Goal: Use online tool/utility: Utilize a website feature to perform a specific function

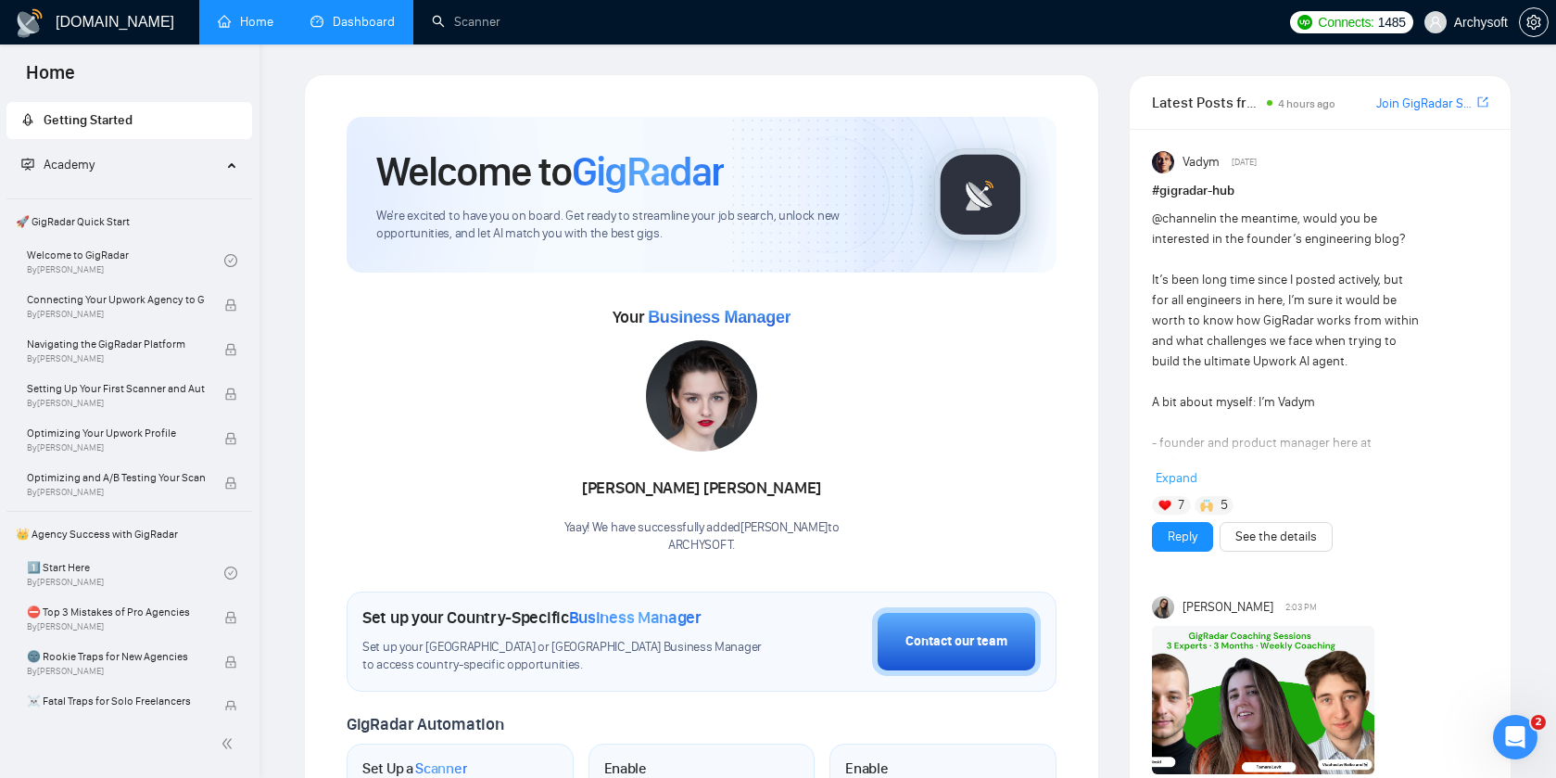
click at [372, 26] on link "Dashboard" at bounding box center [353, 22] width 84 height 16
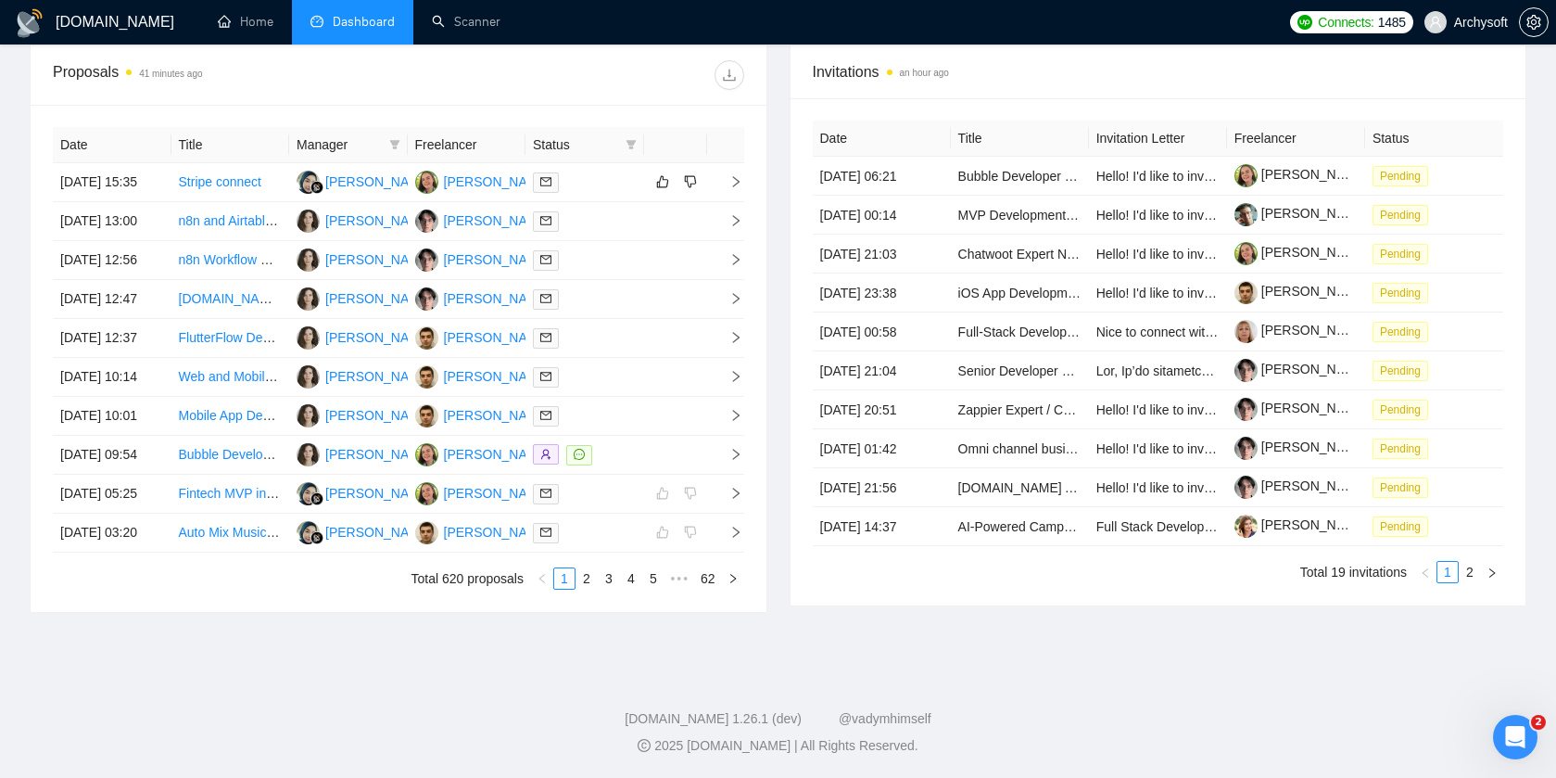
scroll to position [805, 0]
click at [622, 202] on td at bounding box center [585, 221] width 119 height 39
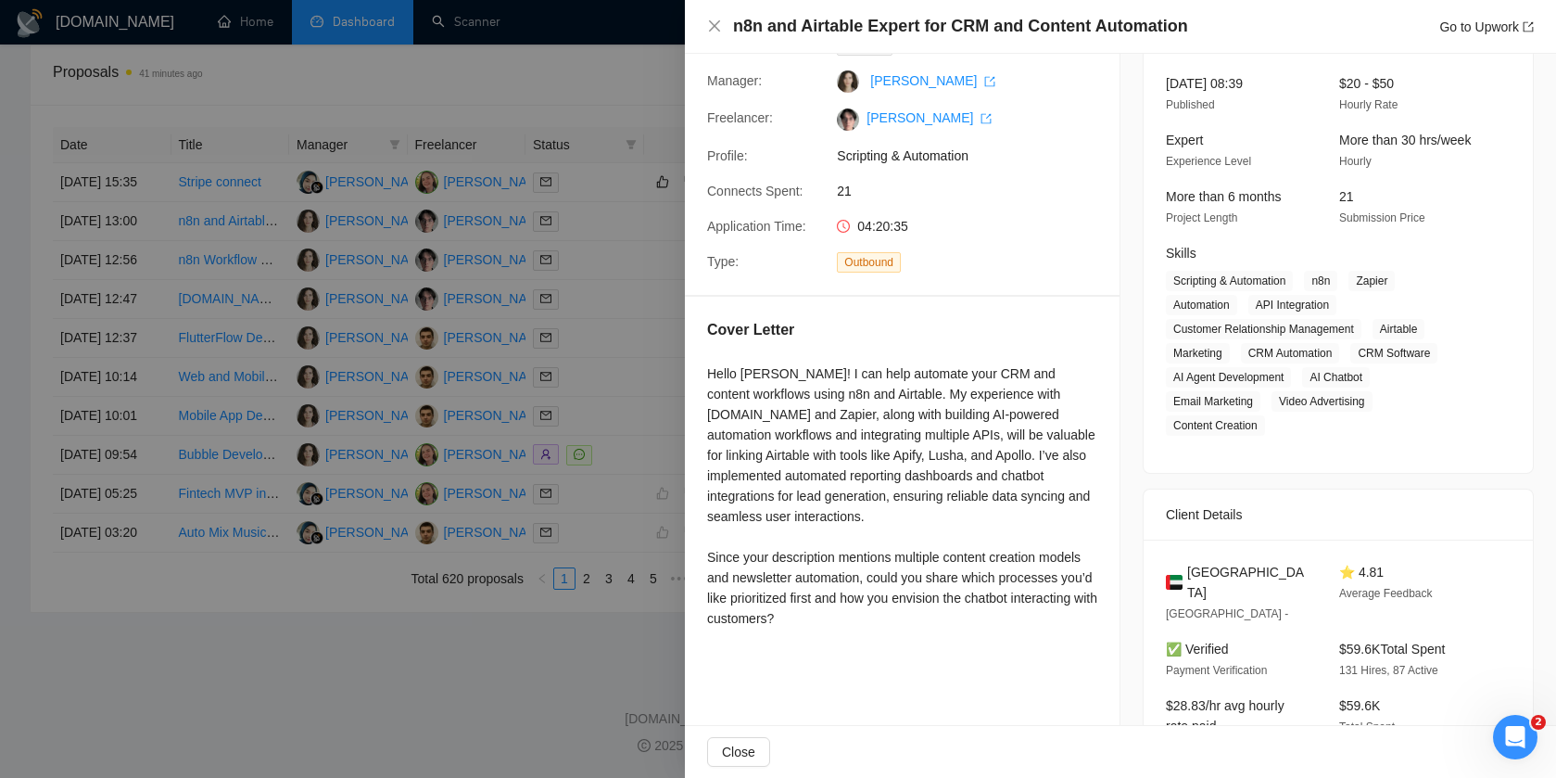
scroll to position [0, 0]
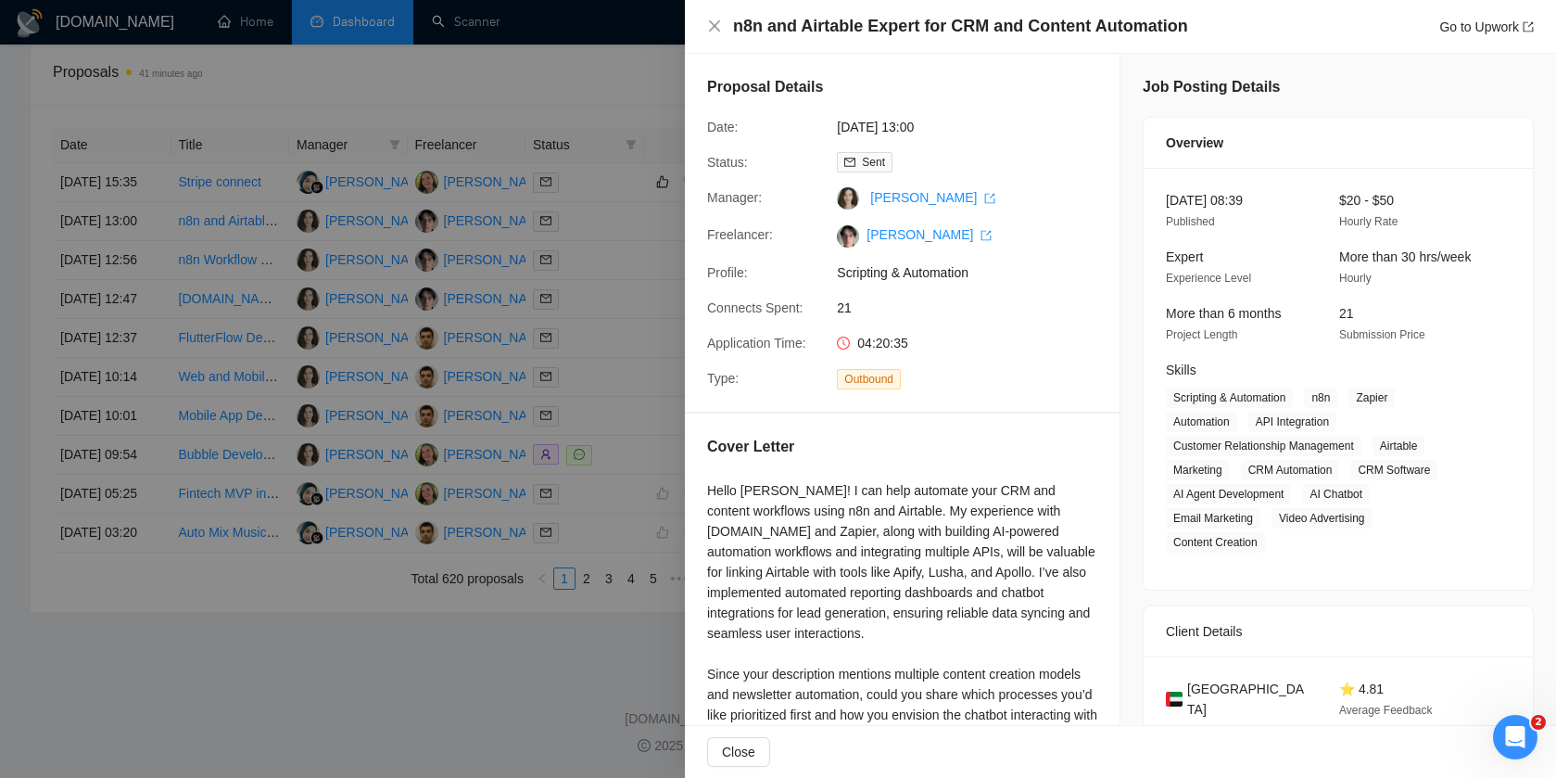
drag, startPoint x: 733, startPoint y: 28, endPoint x: 1297, endPoint y: 38, distance: 563.7
click at [1297, 38] on div "n8n and Airtable Expert for CRM and Content Automation Go to Upwork" at bounding box center [1120, 27] width 871 height 54
copy div "n8n and Airtable Expert for CRM and Content Automation Go to Upwork"
click at [1177, 25] on h4 "n8n and Airtable Expert for CRM and Content Automation" at bounding box center [960, 26] width 455 height 23
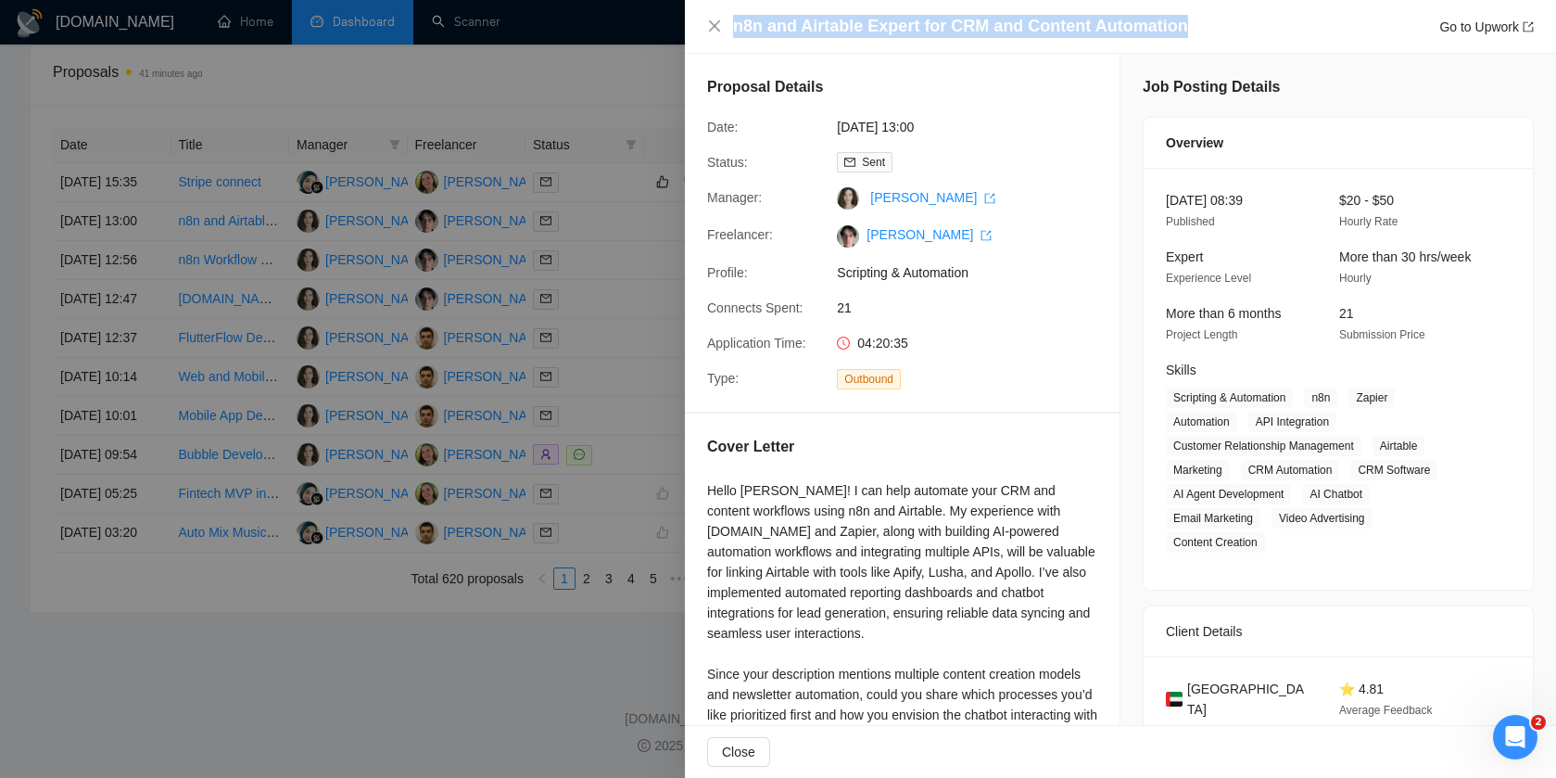
drag, startPoint x: 1180, startPoint y: 25, endPoint x: 723, endPoint y: 19, distance: 457.0
click at [723, 19] on div "n8n and Airtable Expert for CRM and Content Automation Go to Upwork" at bounding box center [1120, 26] width 827 height 23
copy h4 "n8n and Airtable Expert for CRM and Content Automation"
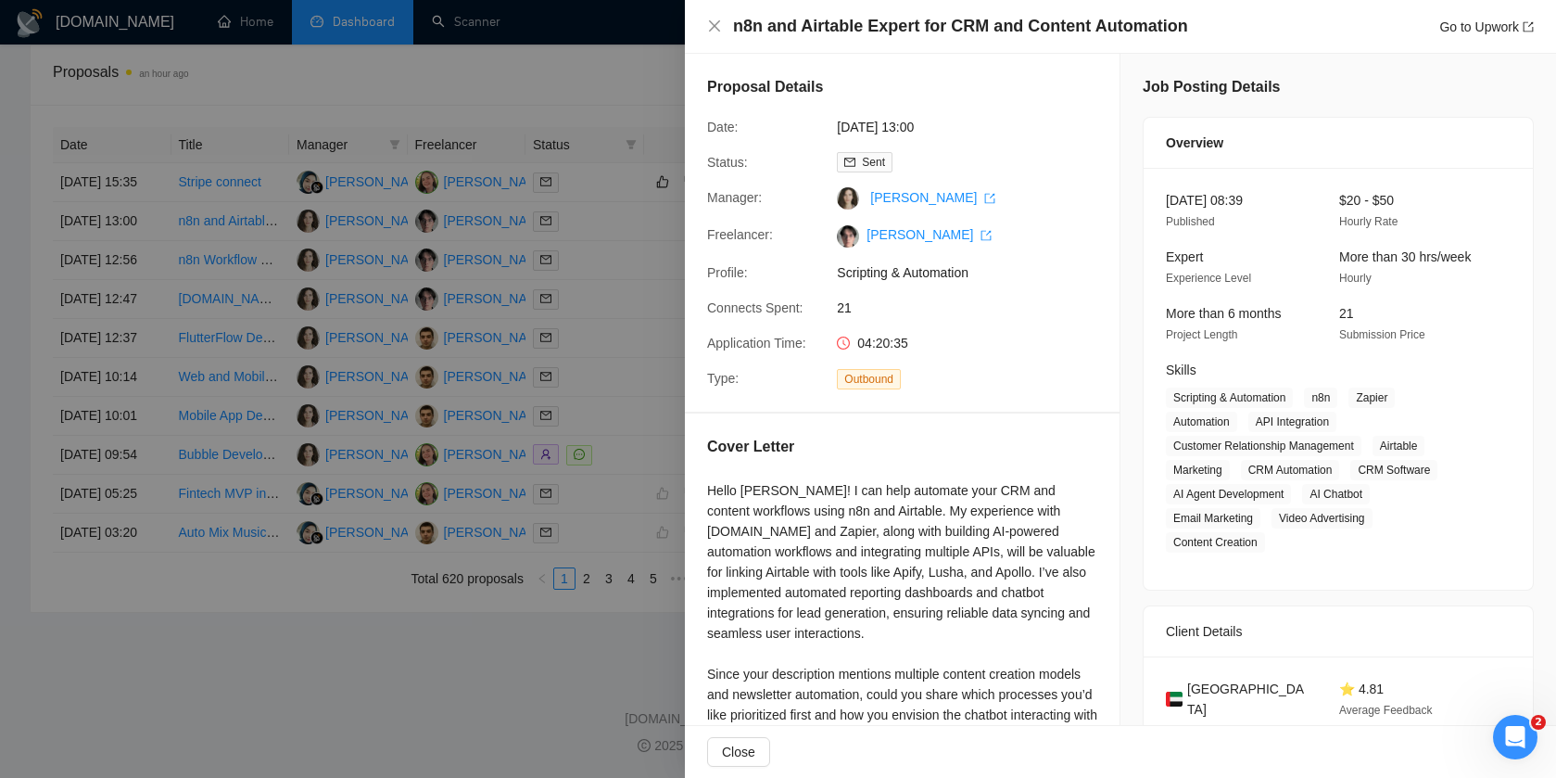
click at [632, 330] on div at bounding box center [778, 389] width 1556 height 778
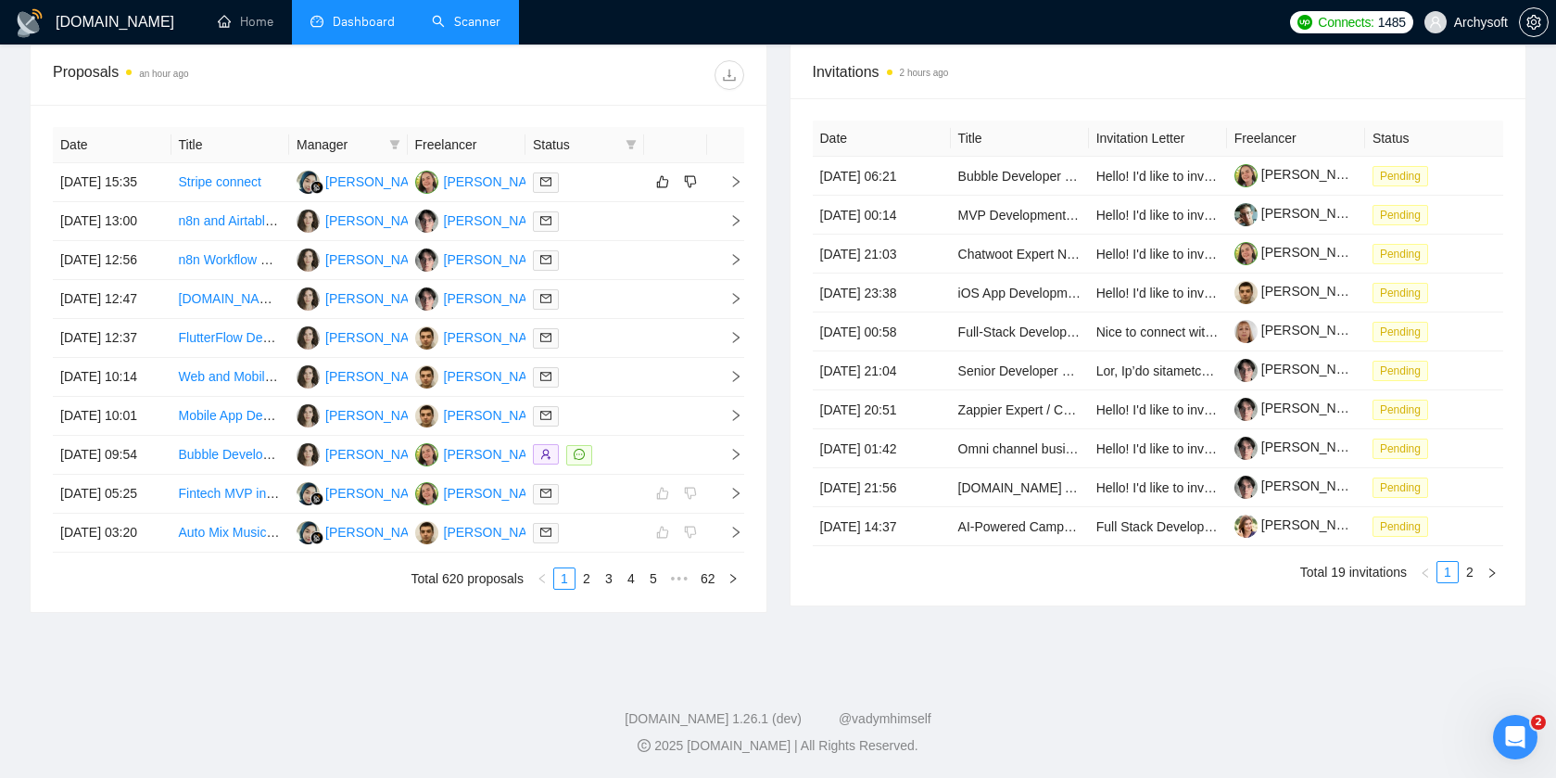
click at [479, 19] on link "Scanner" at bounding box center [466, 22] width 69 height 16
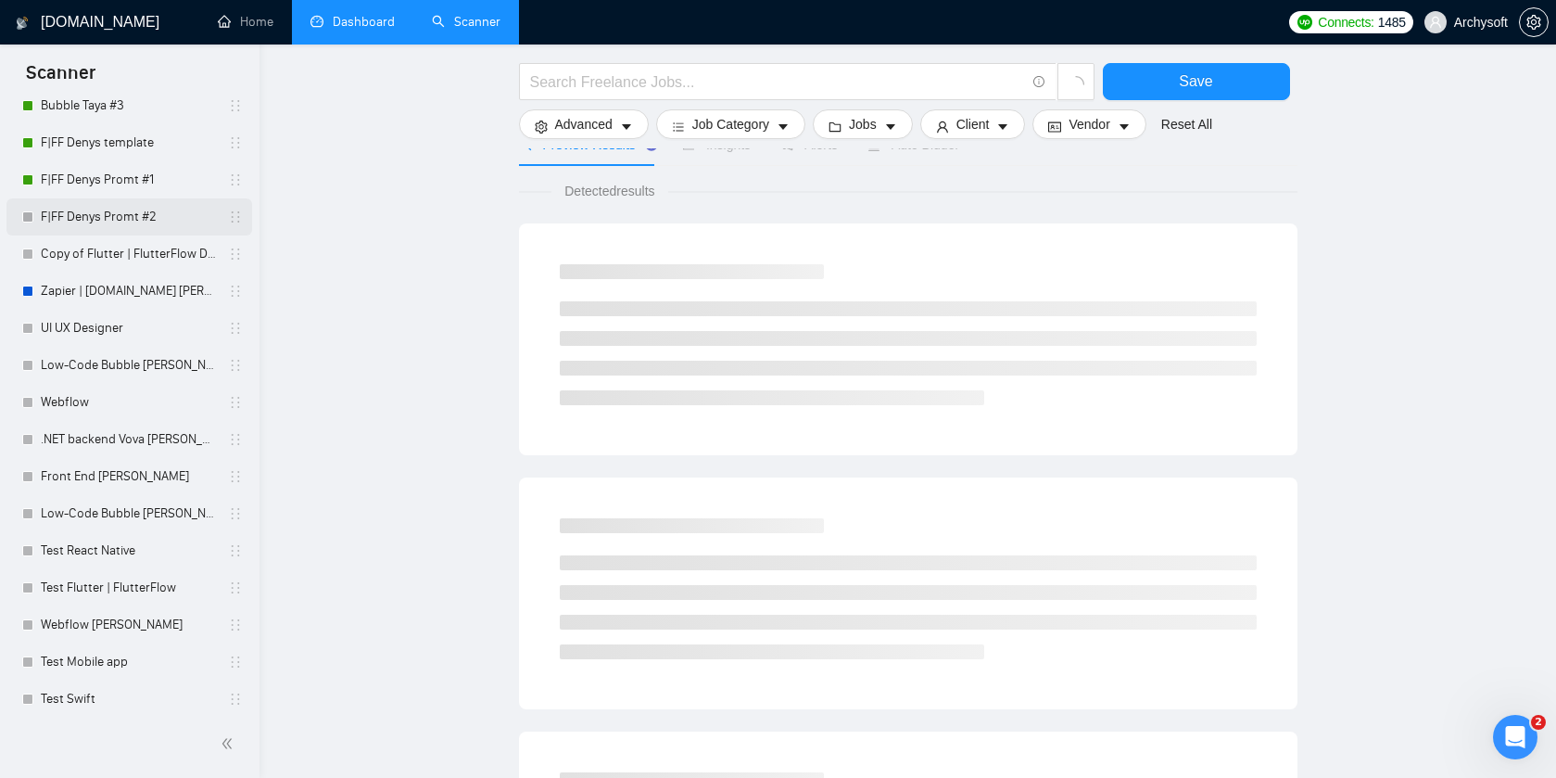
scroll to position [184, 0]
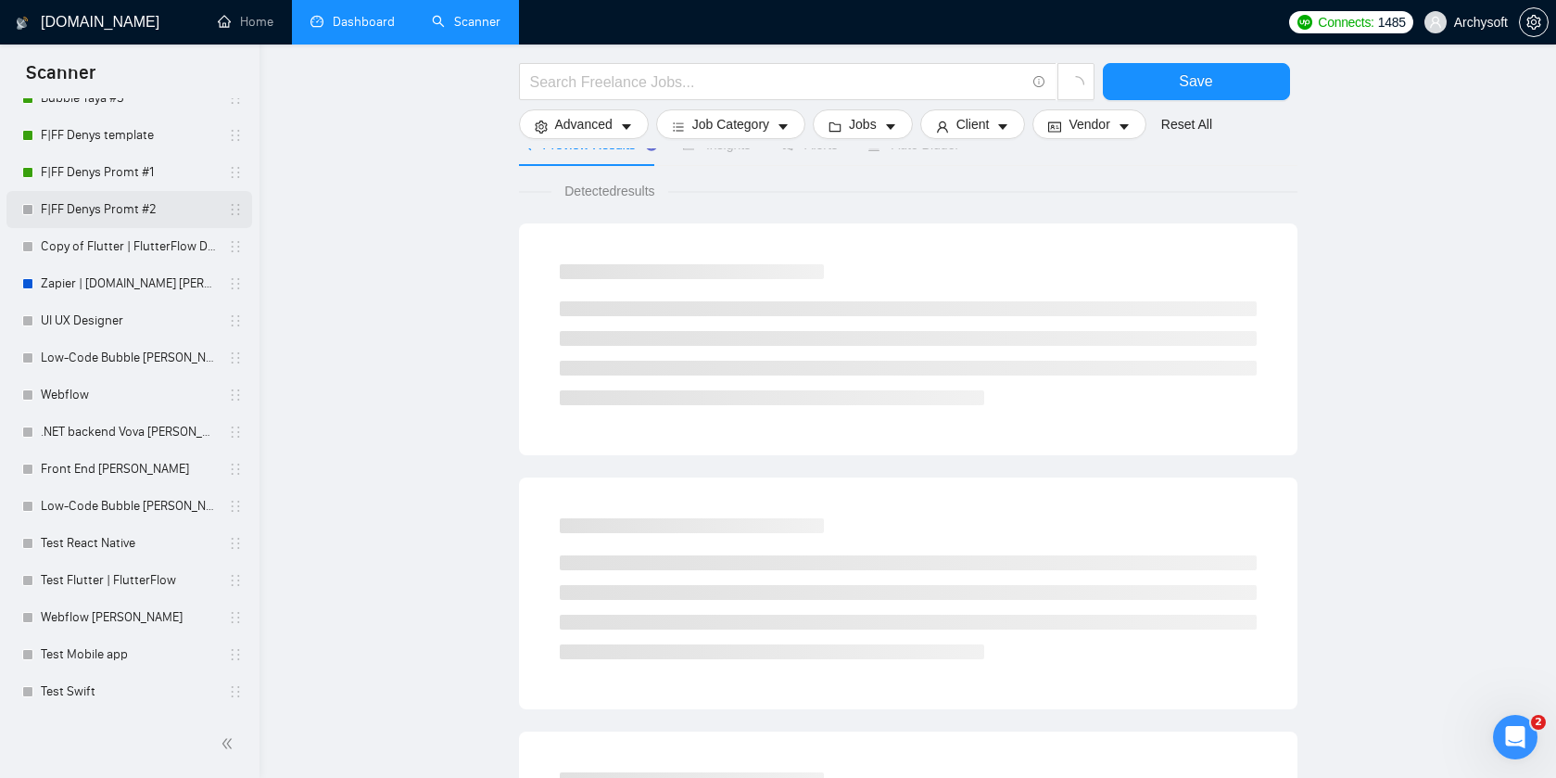
click at [164, 209] on link "F|FF Denys Promt #2" at bounding box center [129, 209] width 176 height 37
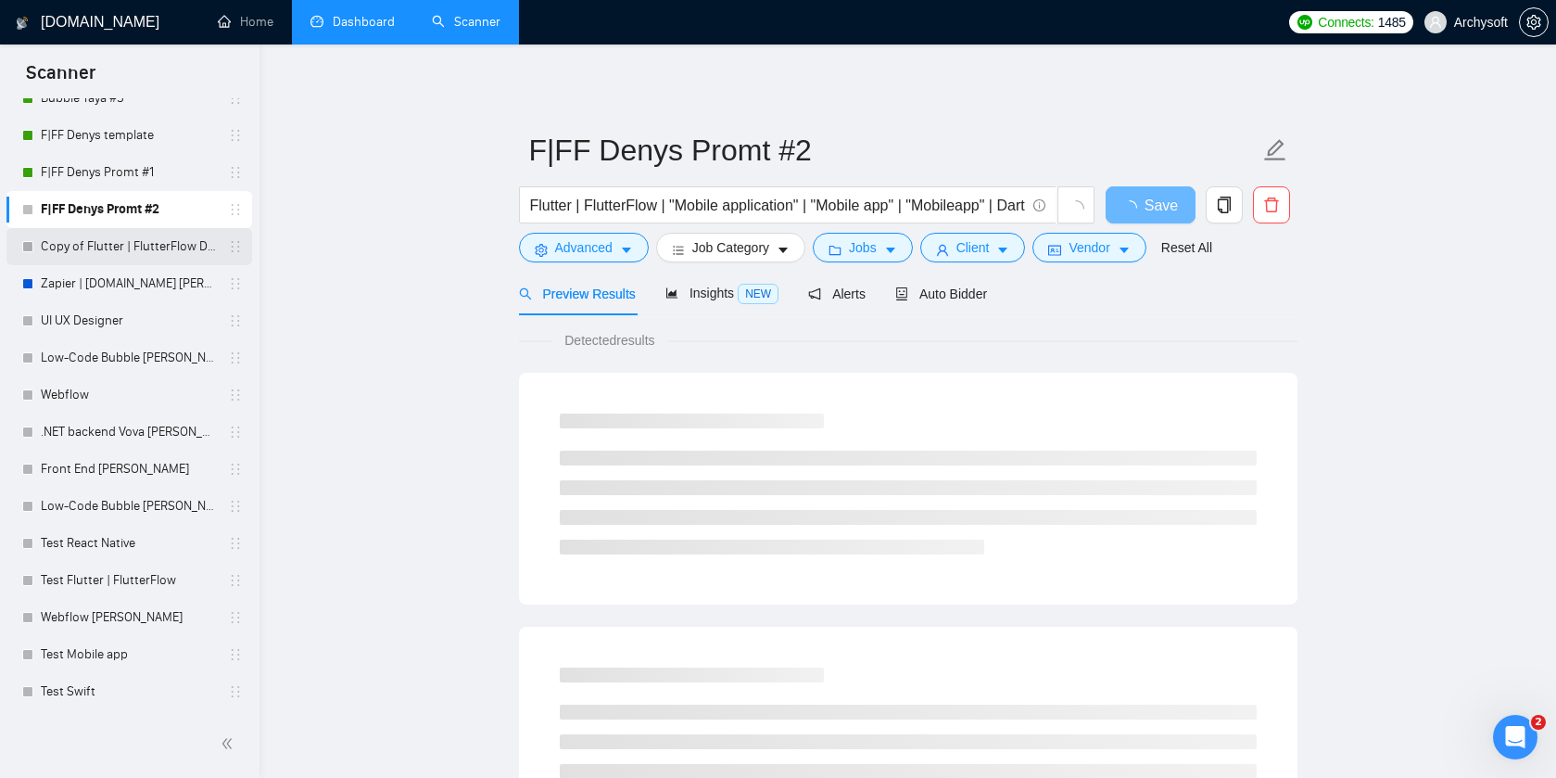
click at [154, 258] on link "Copy of Flutter | FlutterFlow Denys (T,T,S) New promt" at bounding box center [129, 246] width 176 height 37
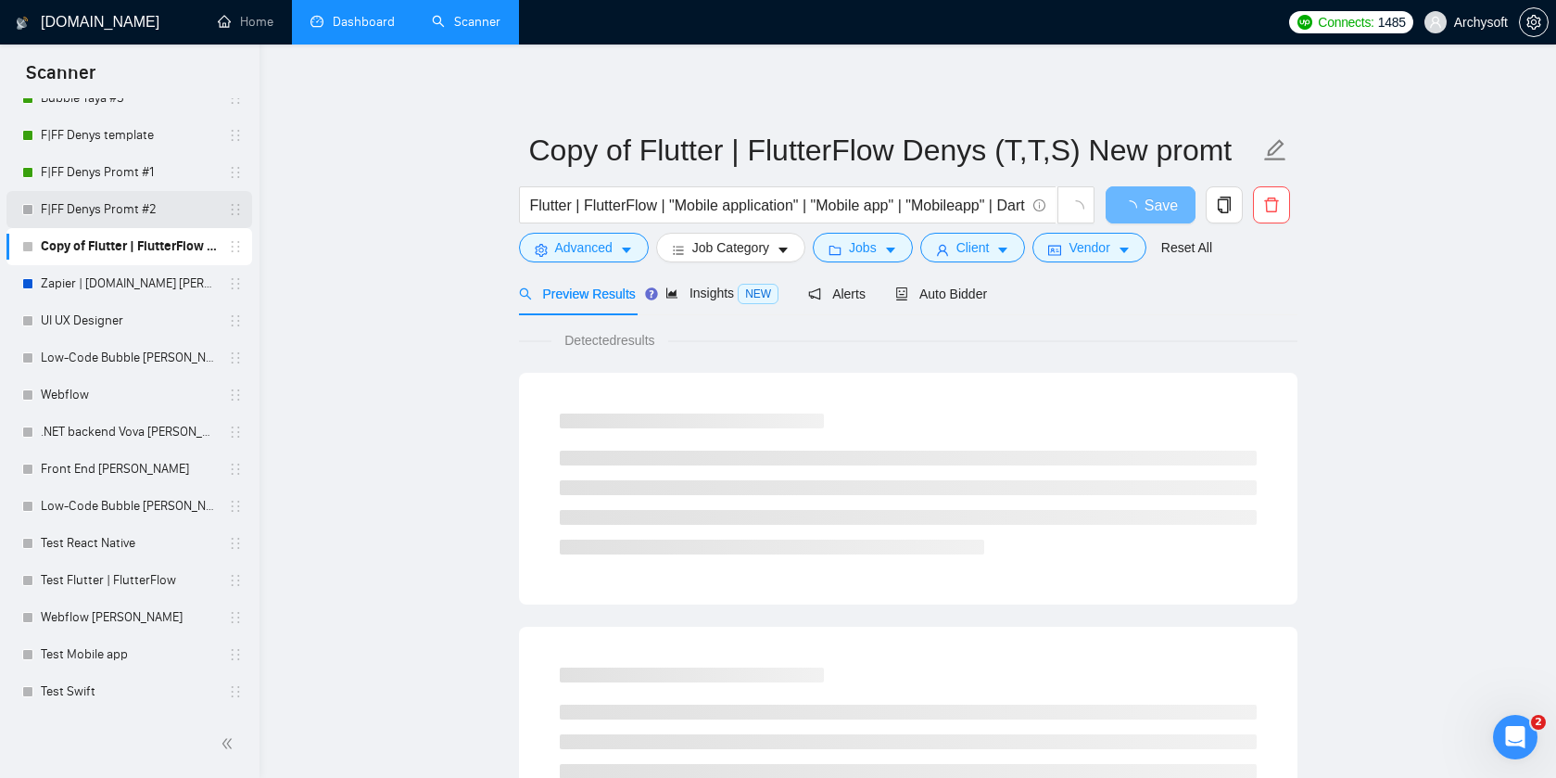
click at [173, 209] on link "F|FF Denys Promt #2" at bounding box center [129, 209] width 176 height 37
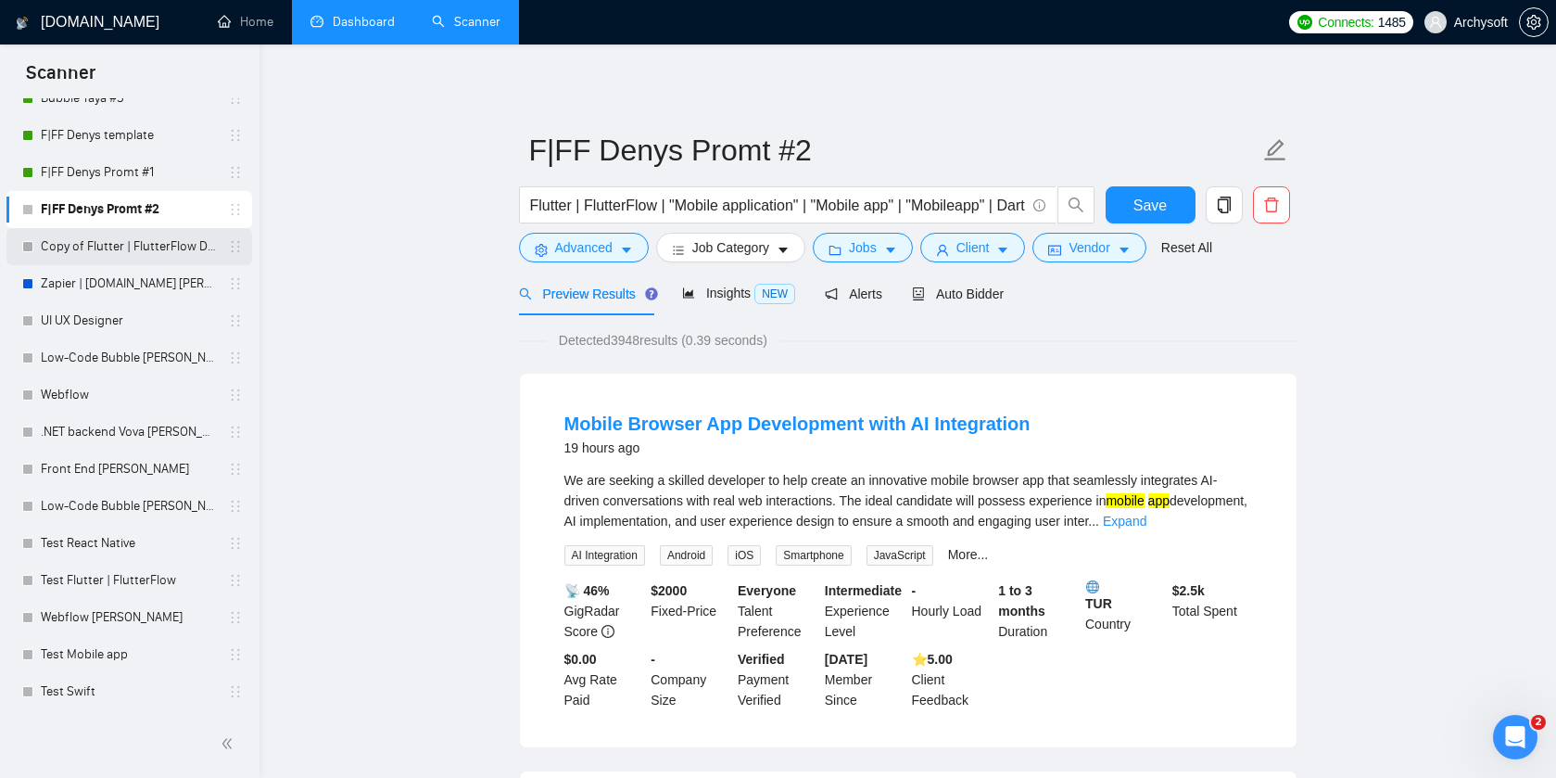
click at [171, 250] on link "Copy of Flutter | FlutterFlow Denys (T,T,S) New promt" at bounding box center [129, 246] width 176 height 37
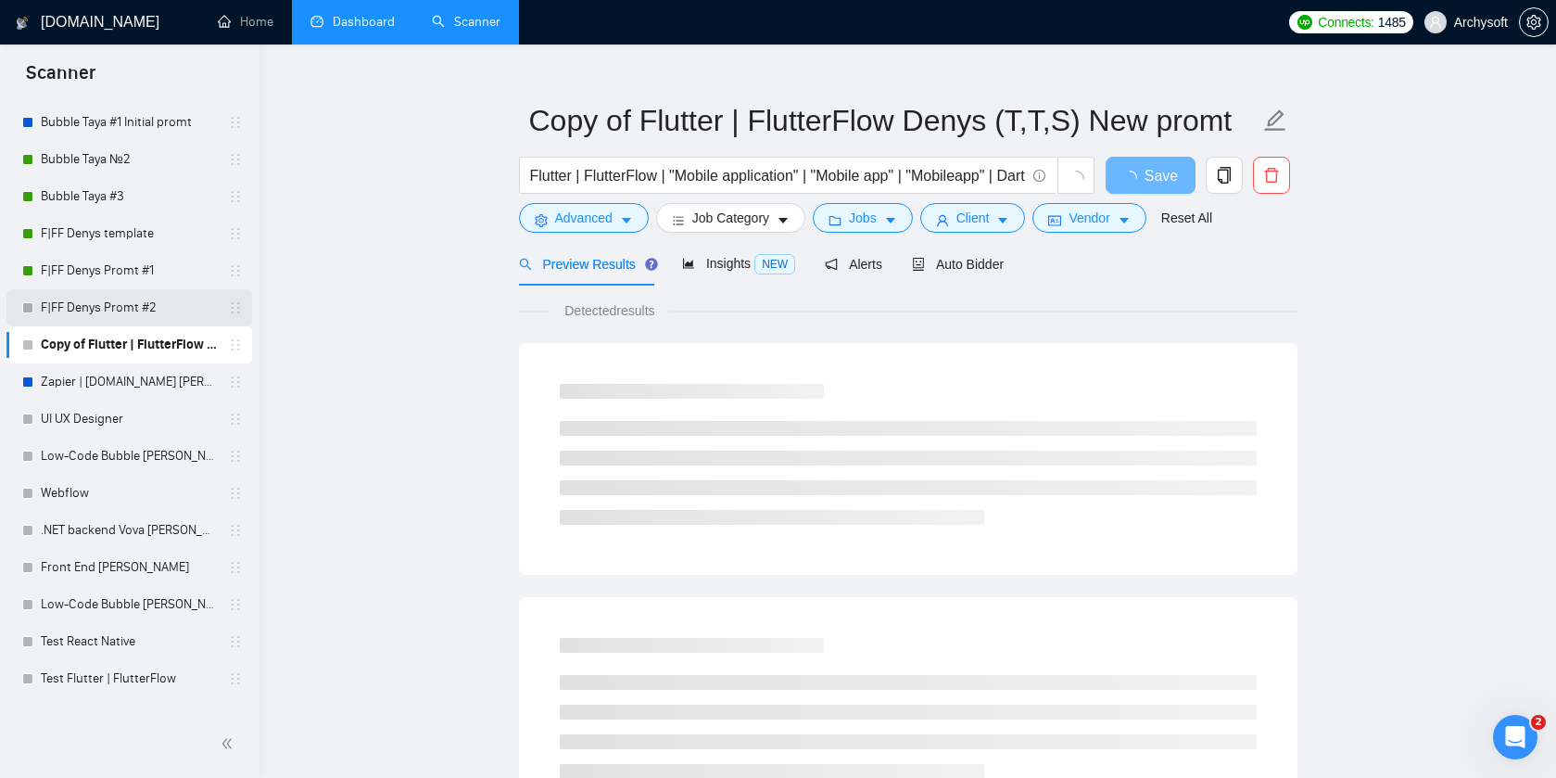
scroll to position [75, 0]
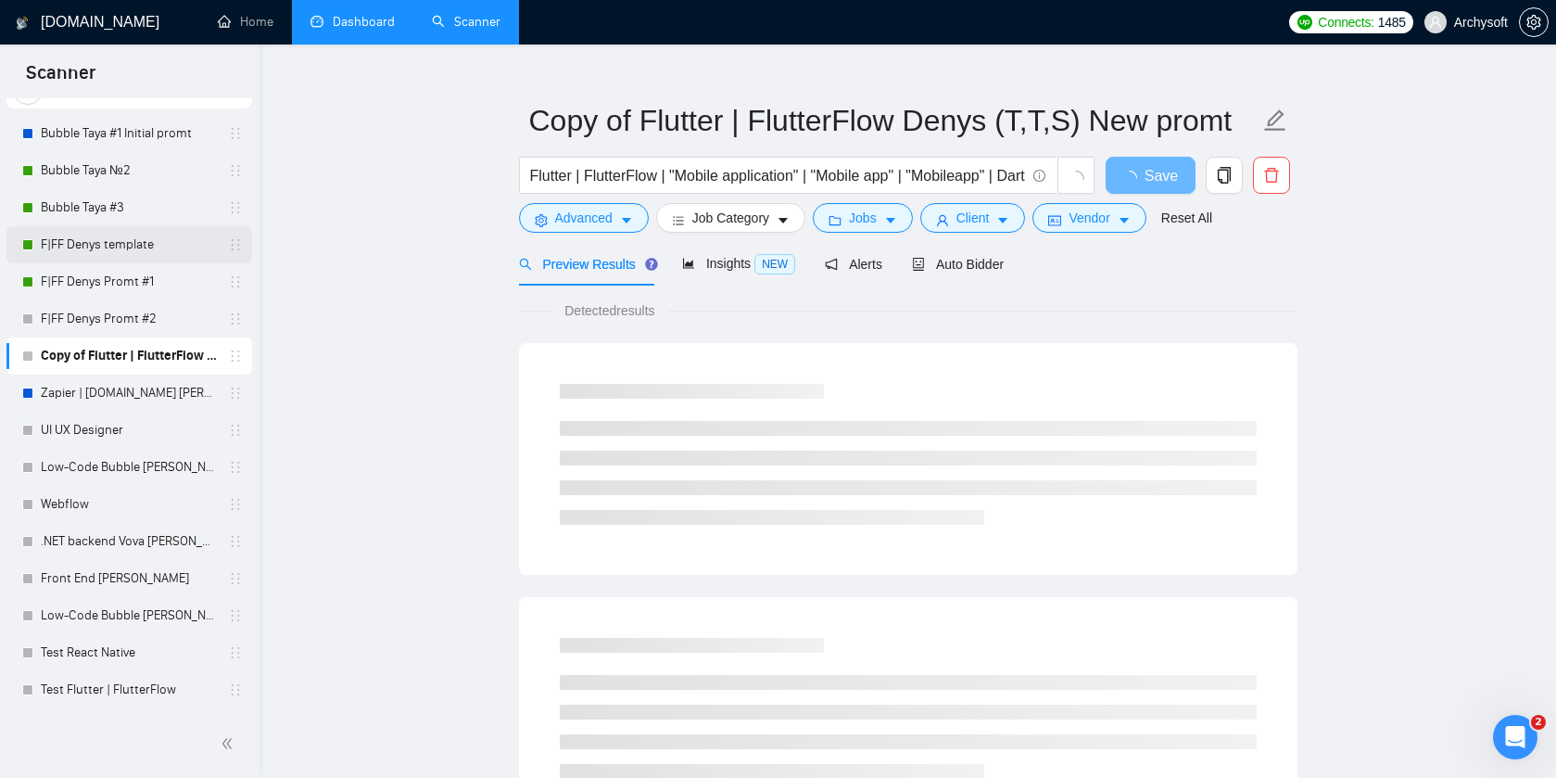
click at [164, 249] on link "F|FF Denys template" at bounding box center [129, 244] width 176 height 37
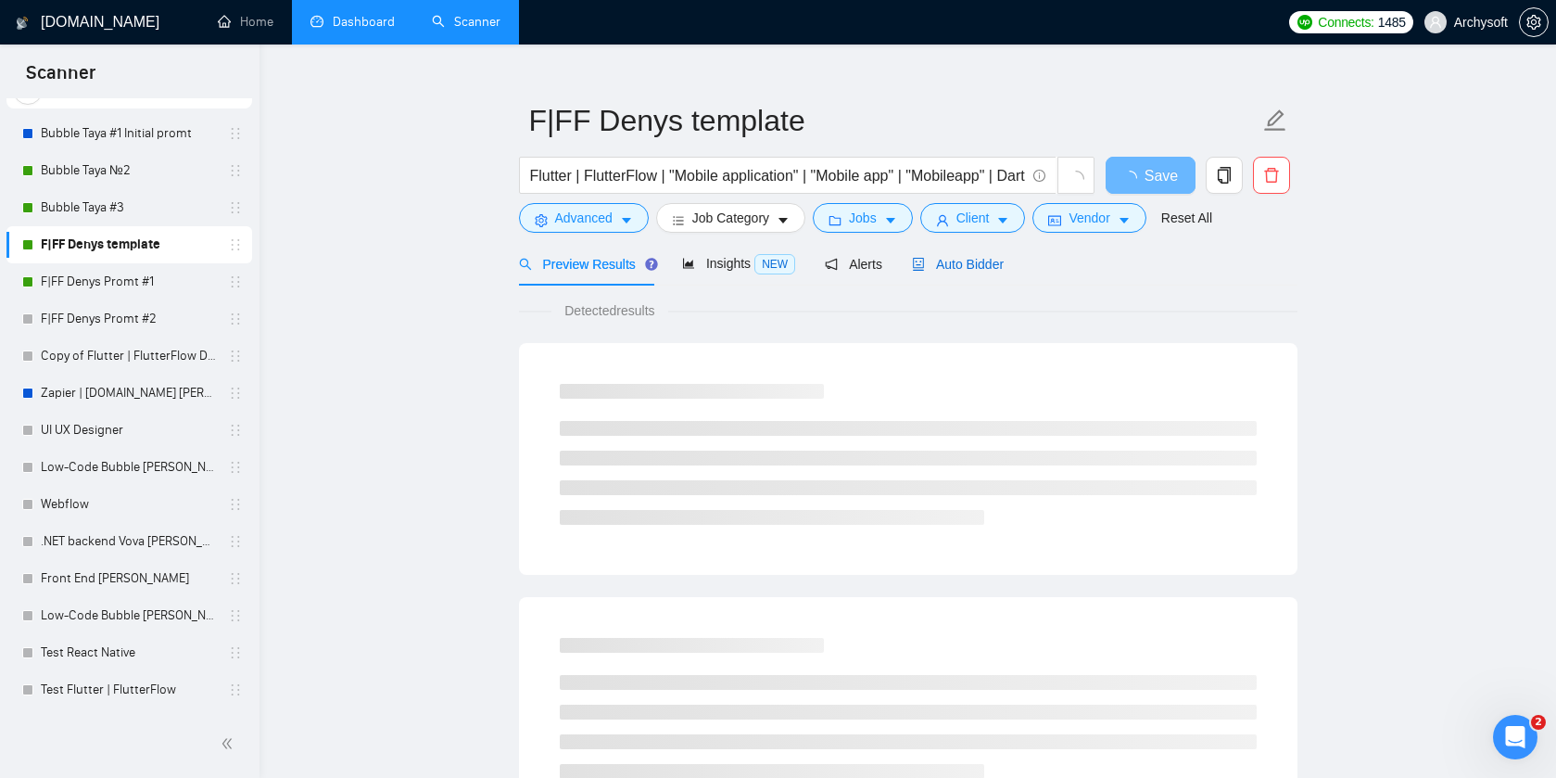
click at [955, 267] on span "Auto Bidder" at bounding box center [958, 264] width 92 height 15
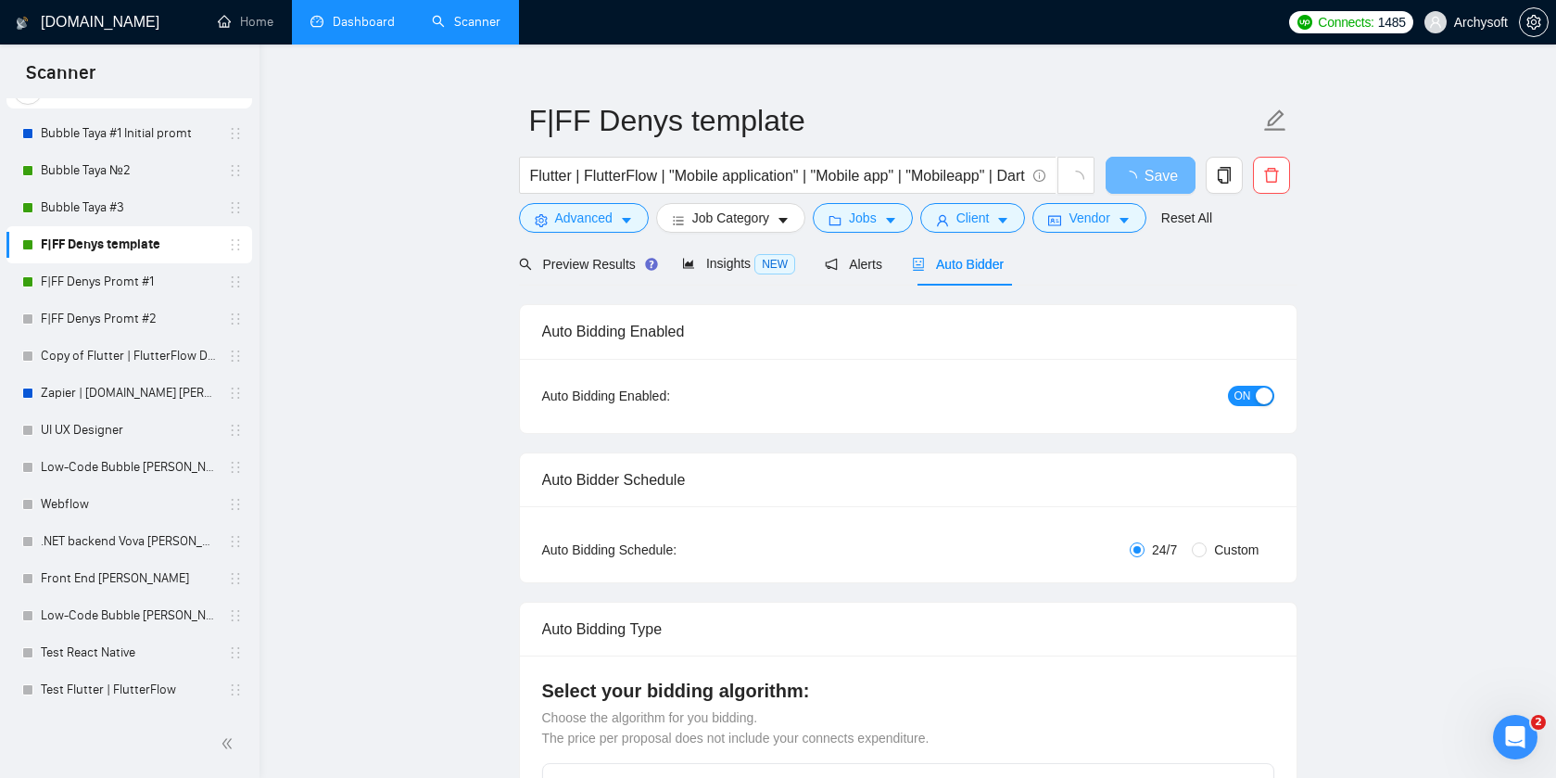
radio input "false"
radio input "true"
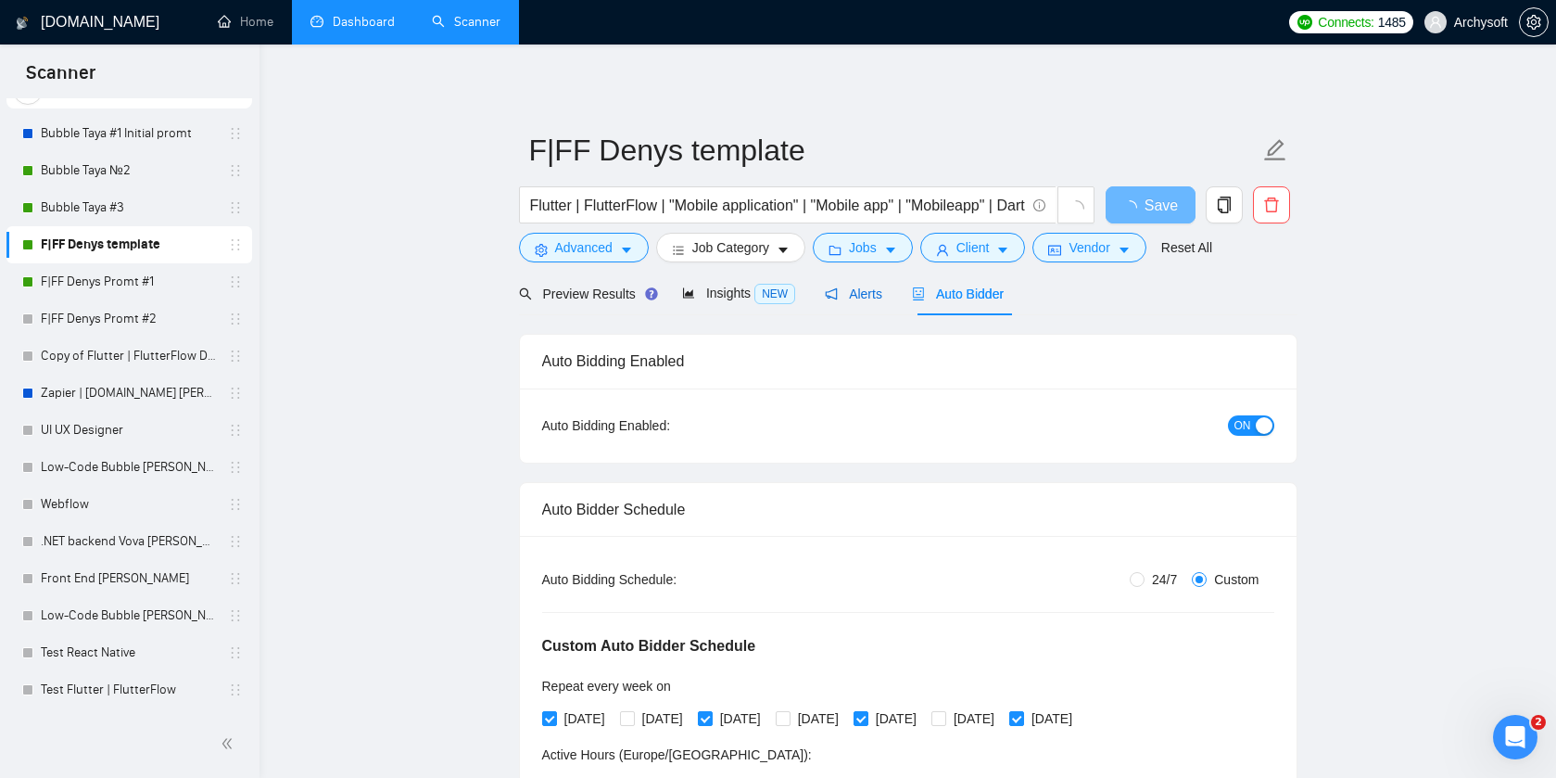
click at [868, 295] on span "Alerts" at bounding box center [853, 293] width 57 height 15
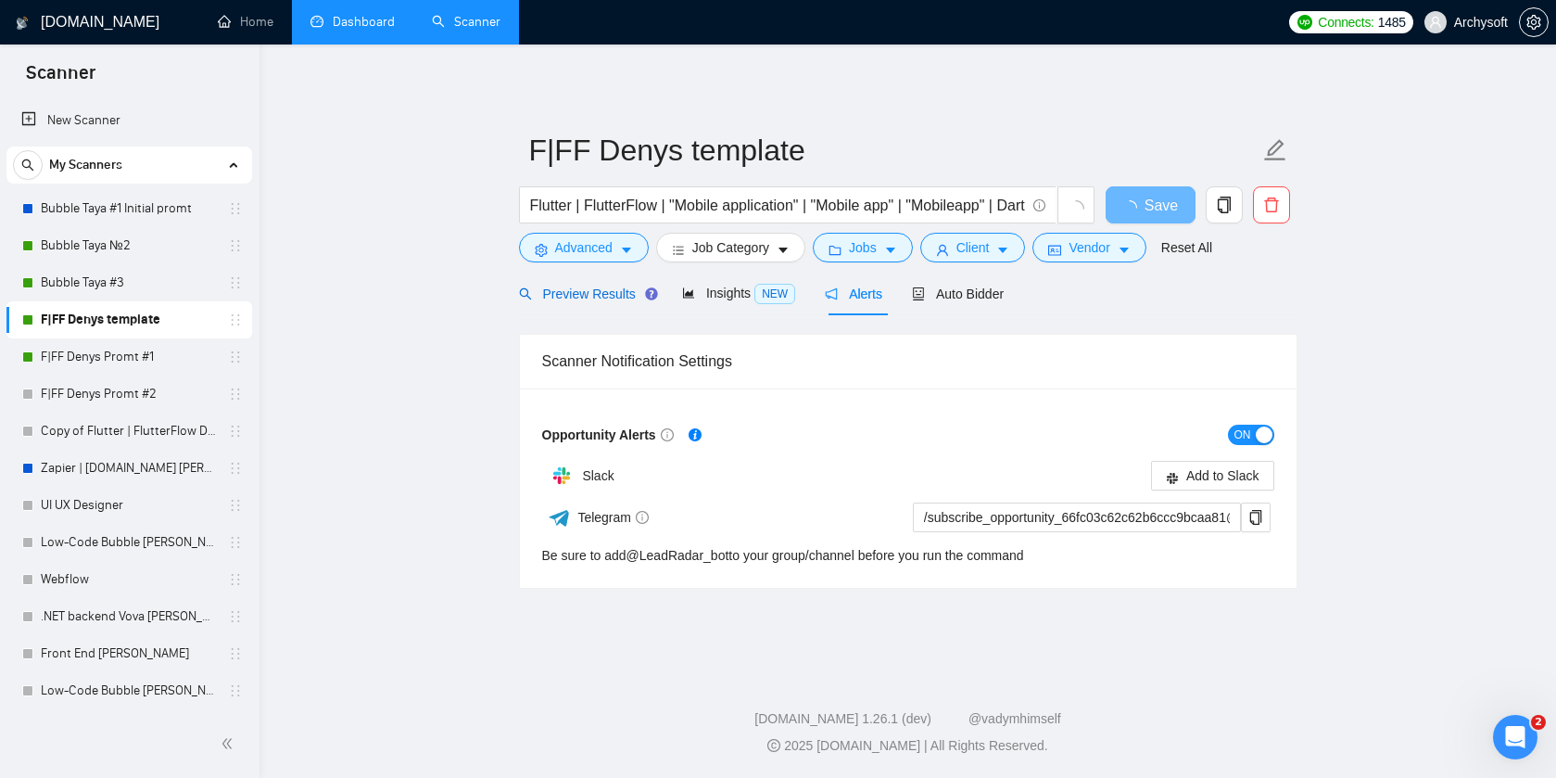
click at [609, 288] on span "Preview Results" at bounding box center [585, 293] width 133 height 15
